Goal: Information Seeking & Learning: Understand process/instructions

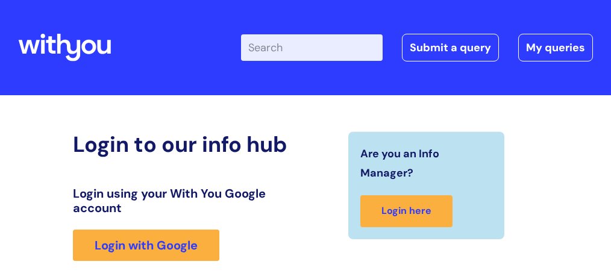
scroll to position [224, 0]
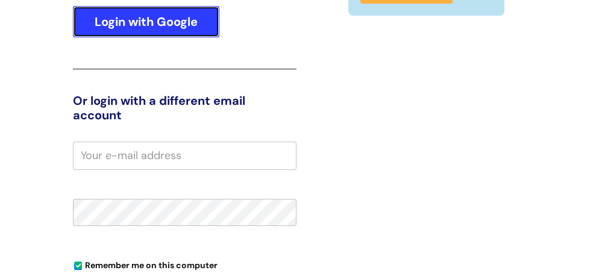
click at [186, 25] on link "Login with Google" at bounding box center [146, 21] width 147 height 31
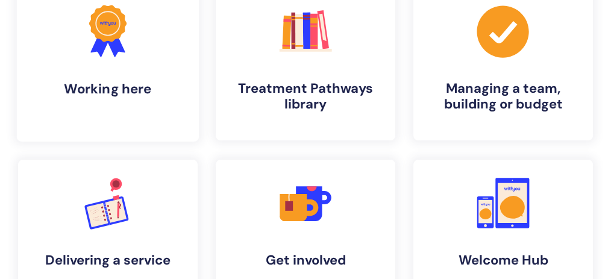
scroll to position [121, 0]
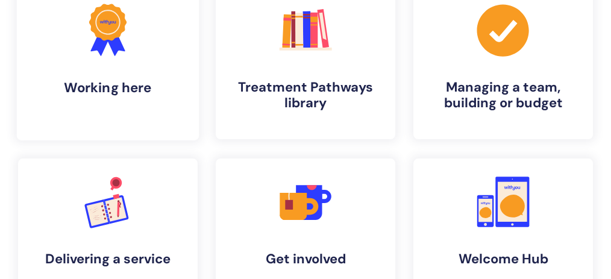
click at [113, 43] on icon at bounding box center [115, 43] width 20 height 26
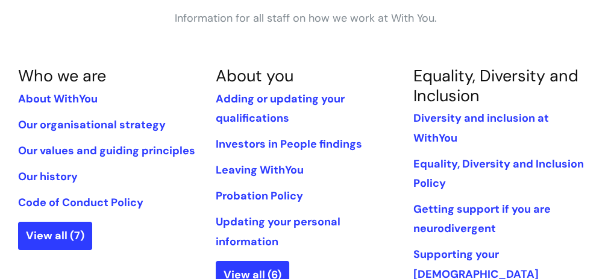
scroll to position [281, 0]
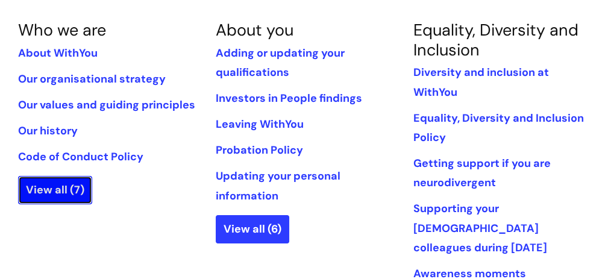
click at [66, 194] on link "View all (7)" at bounding box center [55, 190] width 74 height 28
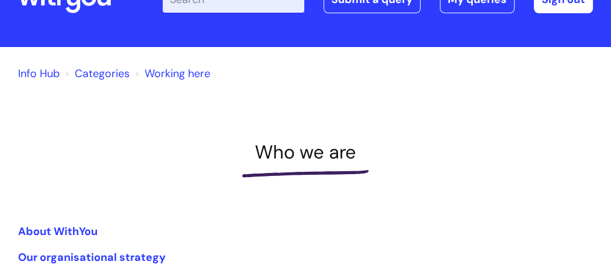
scroll to position [40, 0]
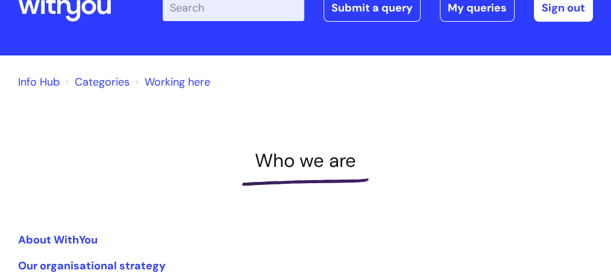
click at [92, 81] on link "Categories" at bounding box center [102, 82] width 55 height 14
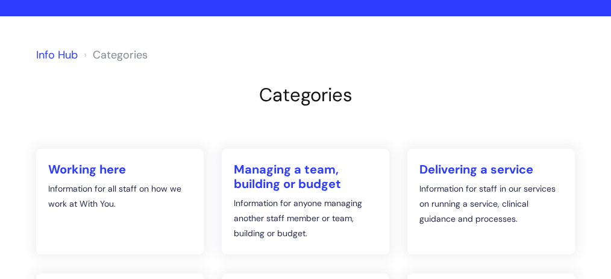
scroll to position [80, 0]
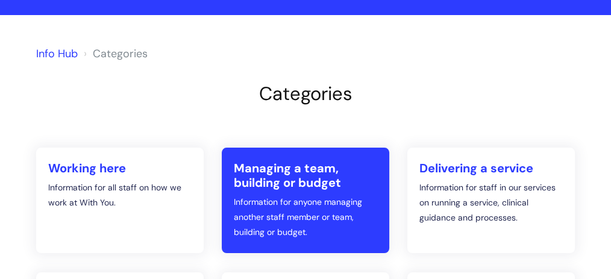
click at [279, 181] on h2 "Managing a team, building or budget" at bounding box center [305, 175] width 143 height 29
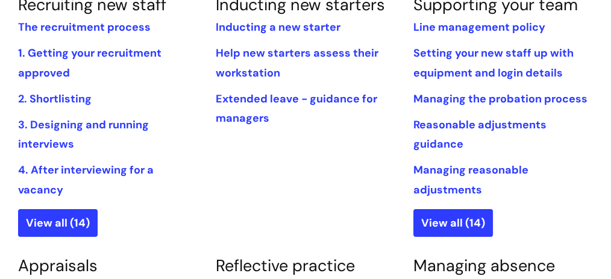
scroll to position [321, 0]
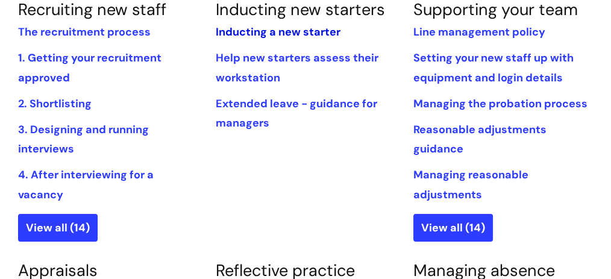
click at [276, 32] on link "Inducting a new starter" at bounding box center [278, 32] width 125 height 14
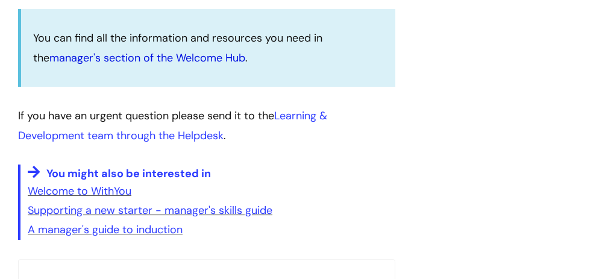
scroll to position [321, 0]
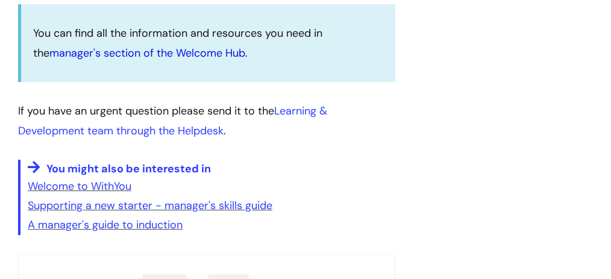
click at [203, 51] on link "manager's section of the Welcome Hub" at bounding box center [147, 53] width 196 height 14
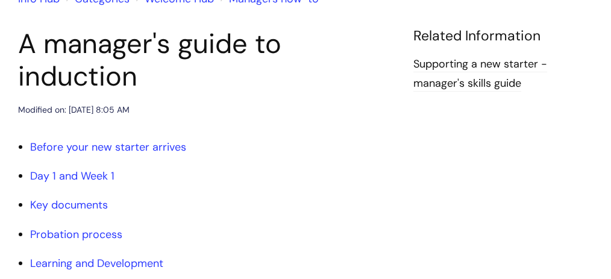
scroll to position [160, 0]
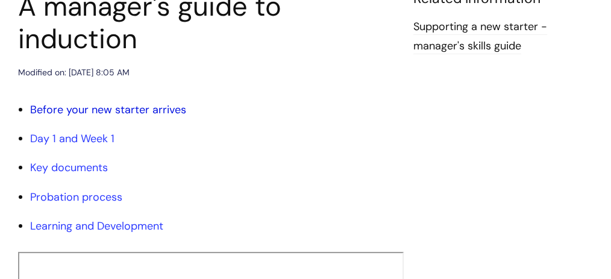
click at [177, 106] on link "Before your new starter arrives" at bounding box center [108, 109] width 156 height 14
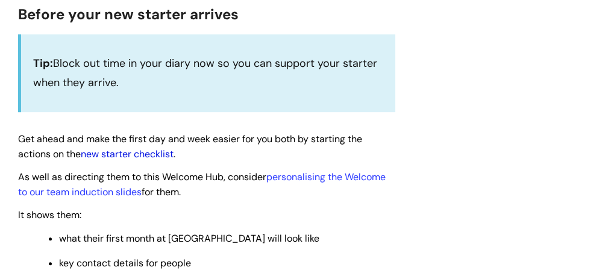
click at [171, 154] on link "new starter checklist" at bounding box center [127, 154] width 93 height 13
